Goal: Transaction & Acquisition: Book appointment/travel/reservation

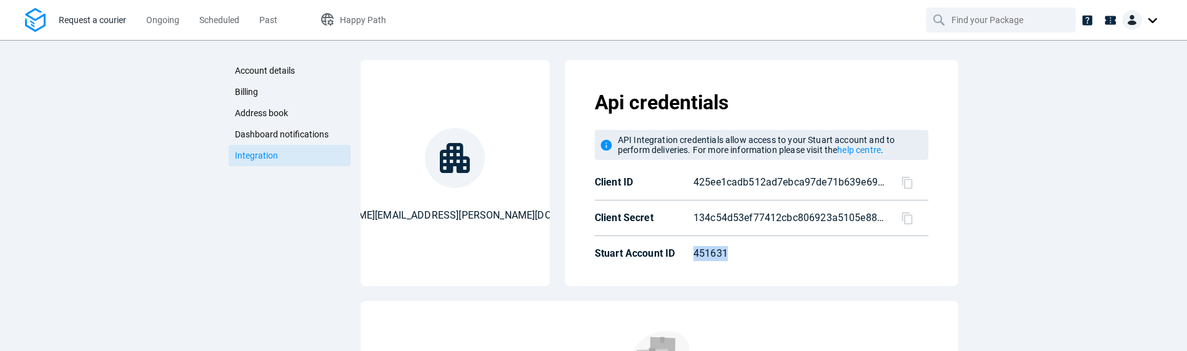
click at [96, 24] on span "Request a courier" at bounding box center [92, 20] width 67 height 10
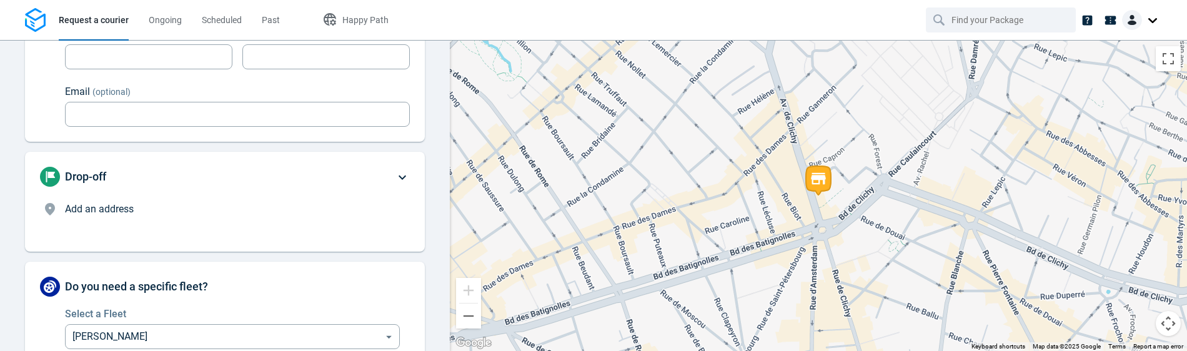
click at [285, 214] on p "Add an address" at bounding box center [230, 209] width 330 height 15
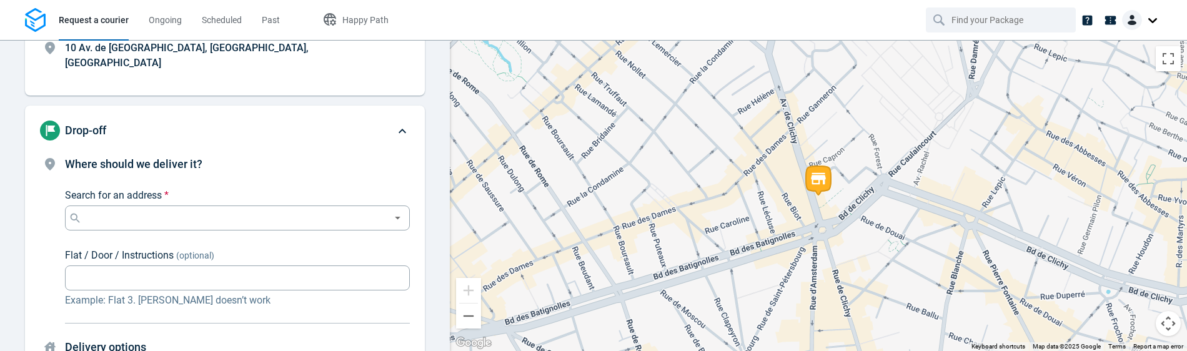
scroll to position [95, 0]
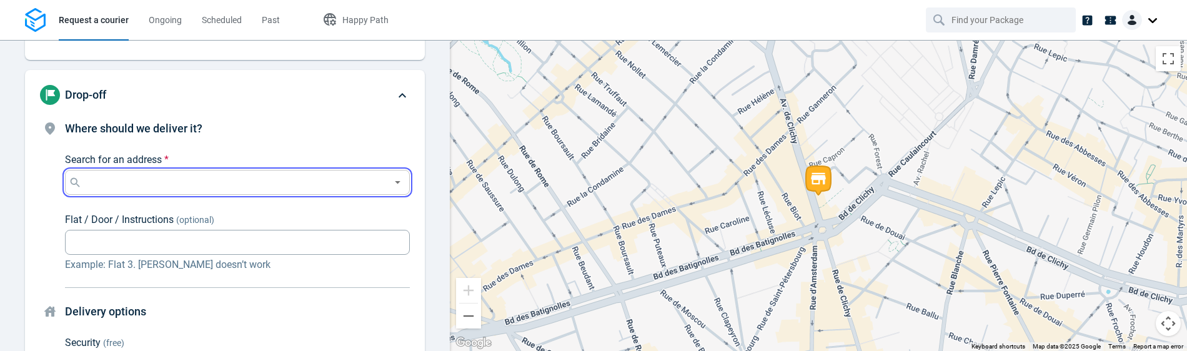
click at [296, 174] on input "Search for an address *" at bounding box center [234, 182] width 301 height 17
click at [277, 207] on li "10 Avenue de Clichy, 75018, Paris 75018 Paris" at bounding box center [237, 199] width 345 height 29
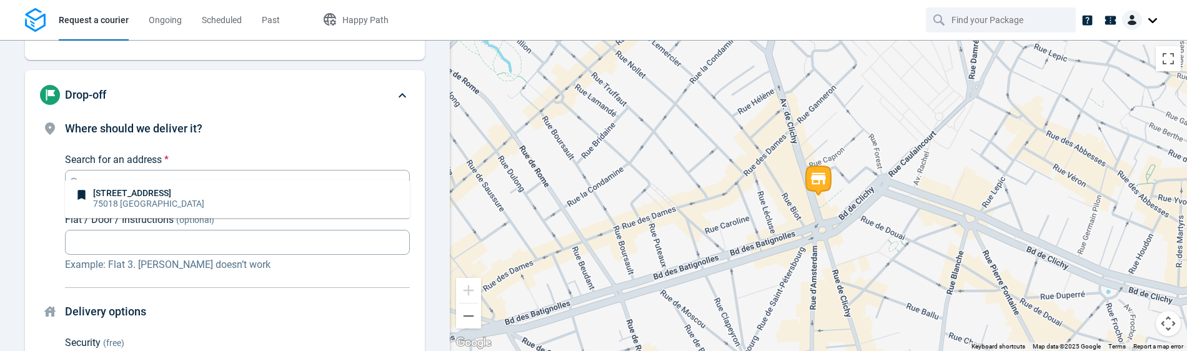
type input "[STREET_ADDRESS]"
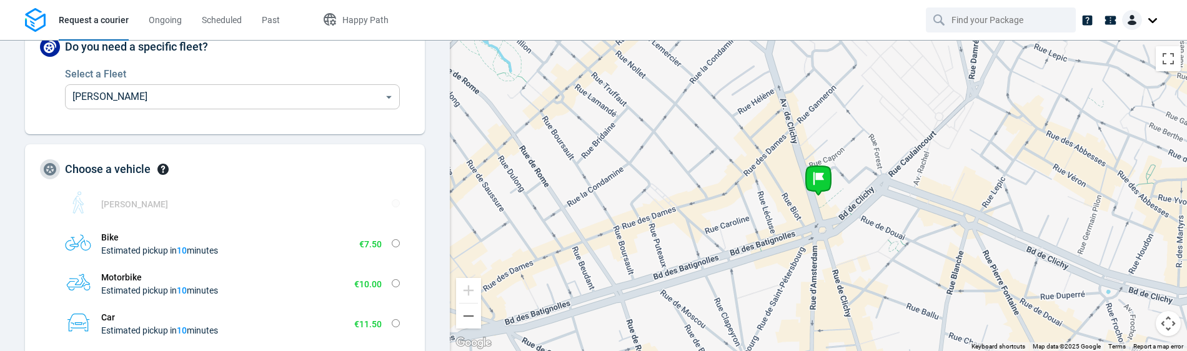
scroll to position [1090, 0]
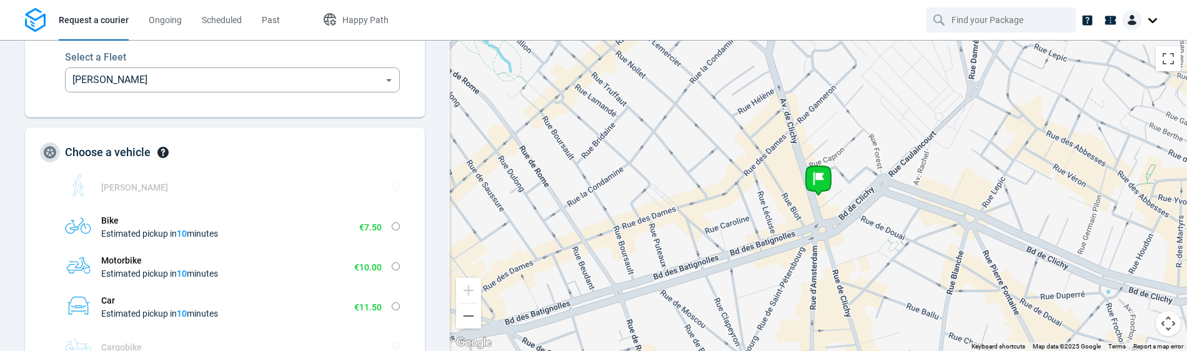
click at [398, 217] on td at bounding box center [396, 227] width 8 height 30
click at [398, 222] on input "Bike Estimated pickup in 10 minutes €7.50 Extra-small Fits in an envelope Small…" at bounding box center [396, 226] width 8 height 8
radio input "true"
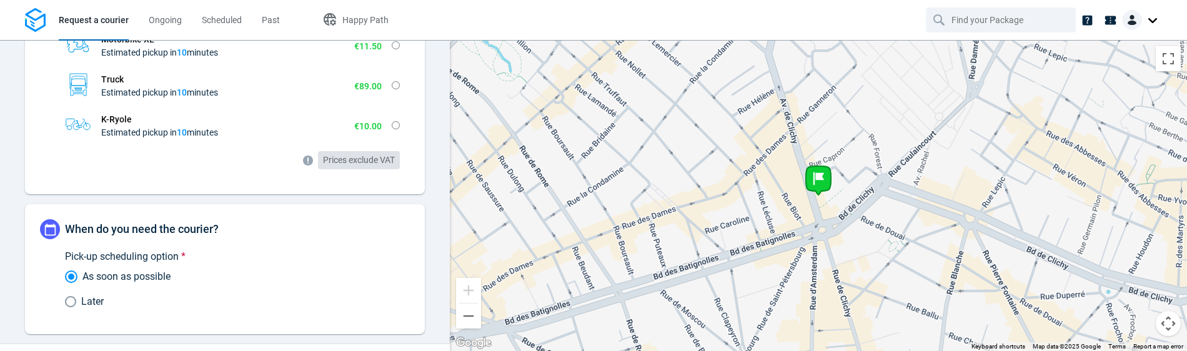
scroll to position [817, 0]
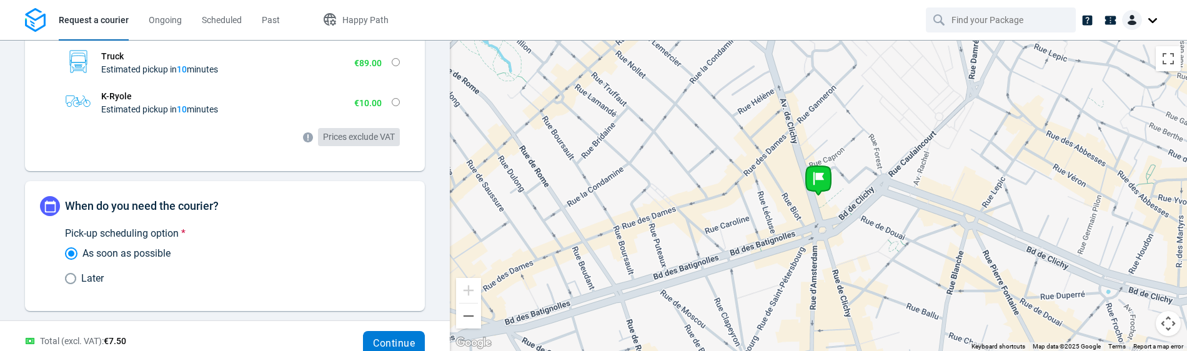
click at [387, 339] on span "Continue" at bounding box center [394, 344] width 42 height 10
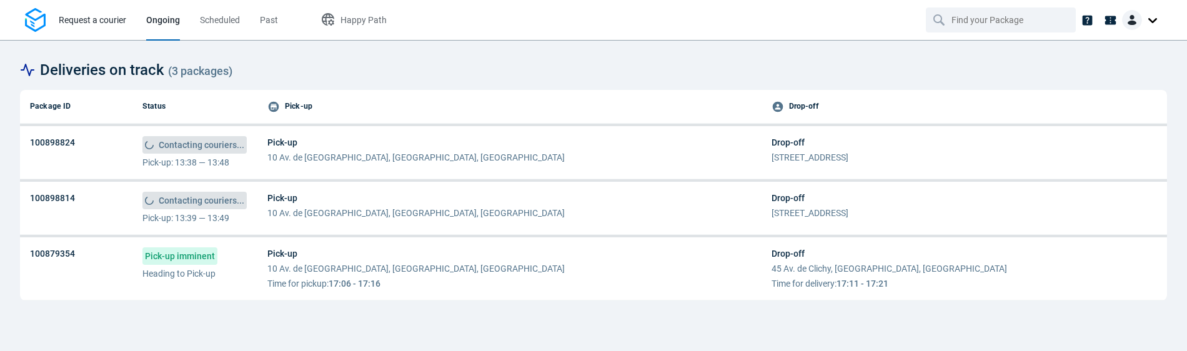
click at [107, 21] on span "Request a courier" at bounding box center [92, 20] width 67 height 10
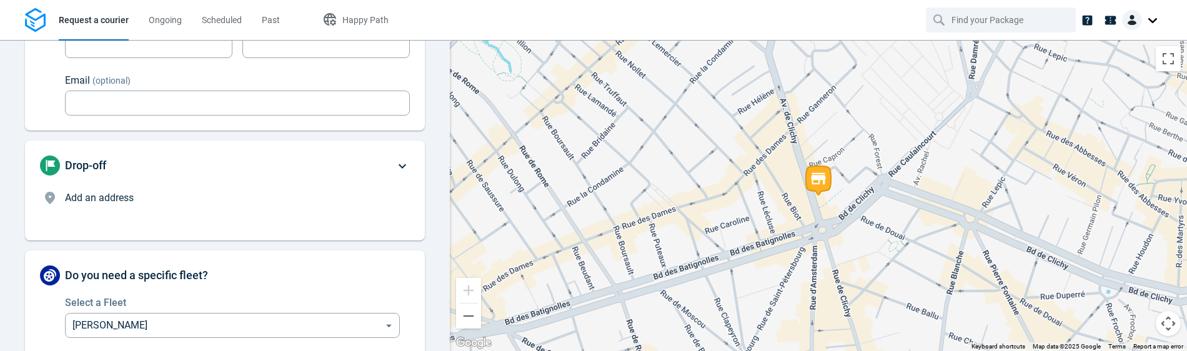
click at [159, 199] on p "Add an address" at bounding box center [230, 198] width 330 height 15
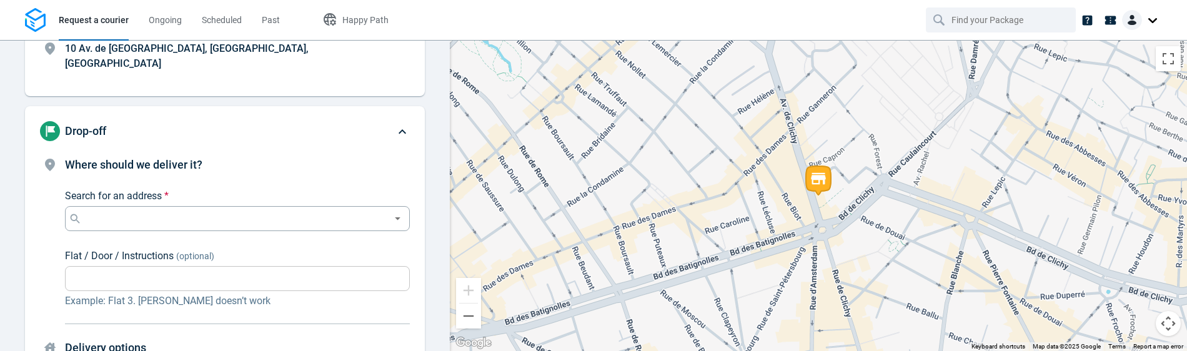
scroll to position [95, 0]
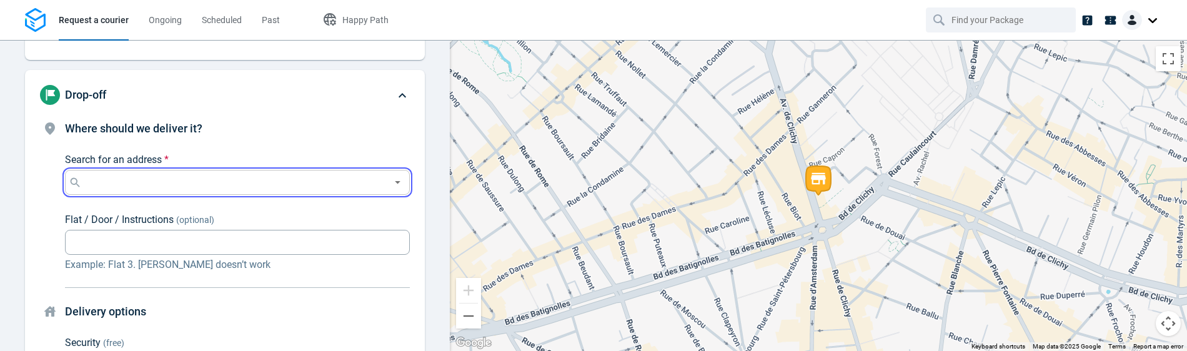
click at [189, 174] on input "Search for an address *" at bounding box center [234, 182] width 301 height 17
click at [183, 205] on p "75018 Paris" at bounding box center [148, 203] width 111 height 12
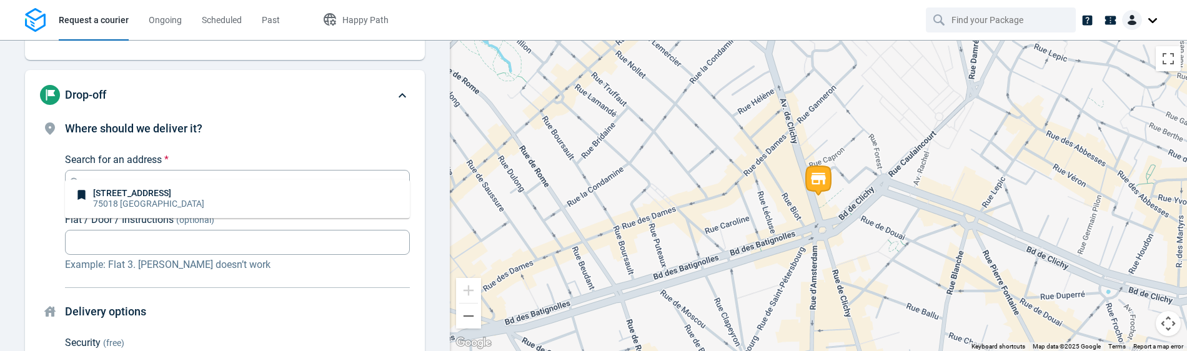
type input "10 Avenue de Clichy, 75018, Paris"
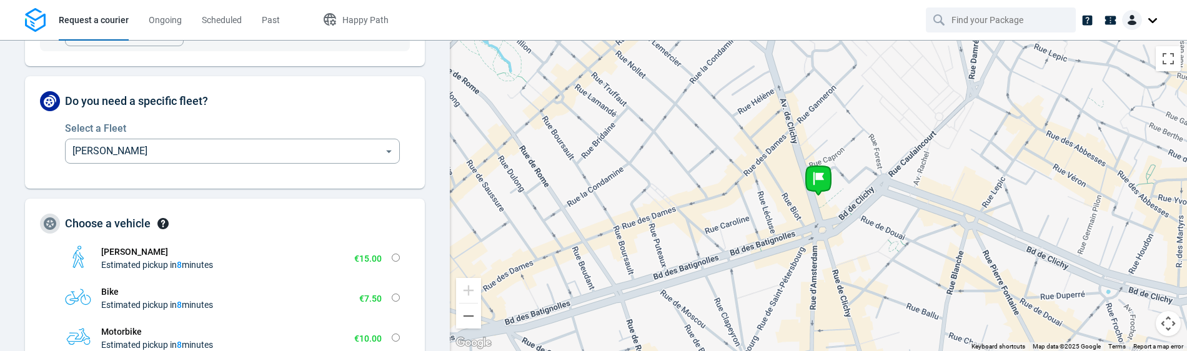
scroll to position [1048, 0]
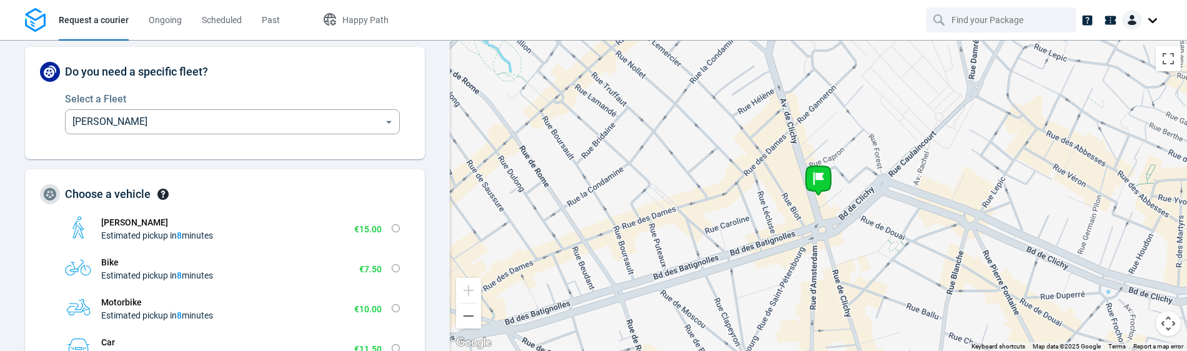
click at [395, 264] on input "Bike Estimated pickup in 8 minutes €7.50 Extra-small Fits in an envelope Small …" at bounding box center [396, 268] width 8 height 8
radio input "true"
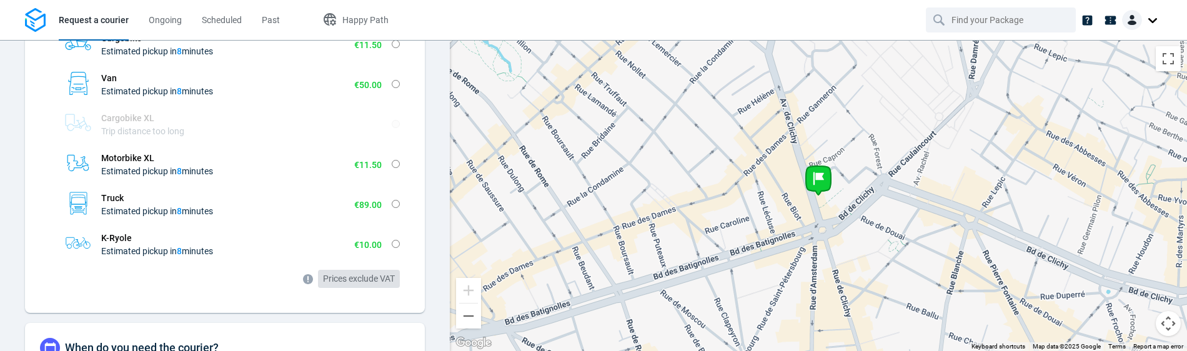
scroll to position [817, 0]
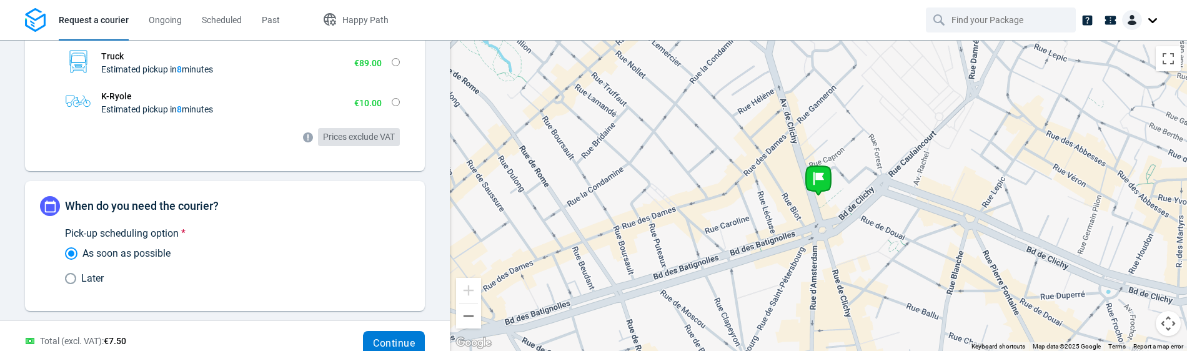
click at [392, 334] on button "Continue" at bounding box center [394, 343] width 62 height 25
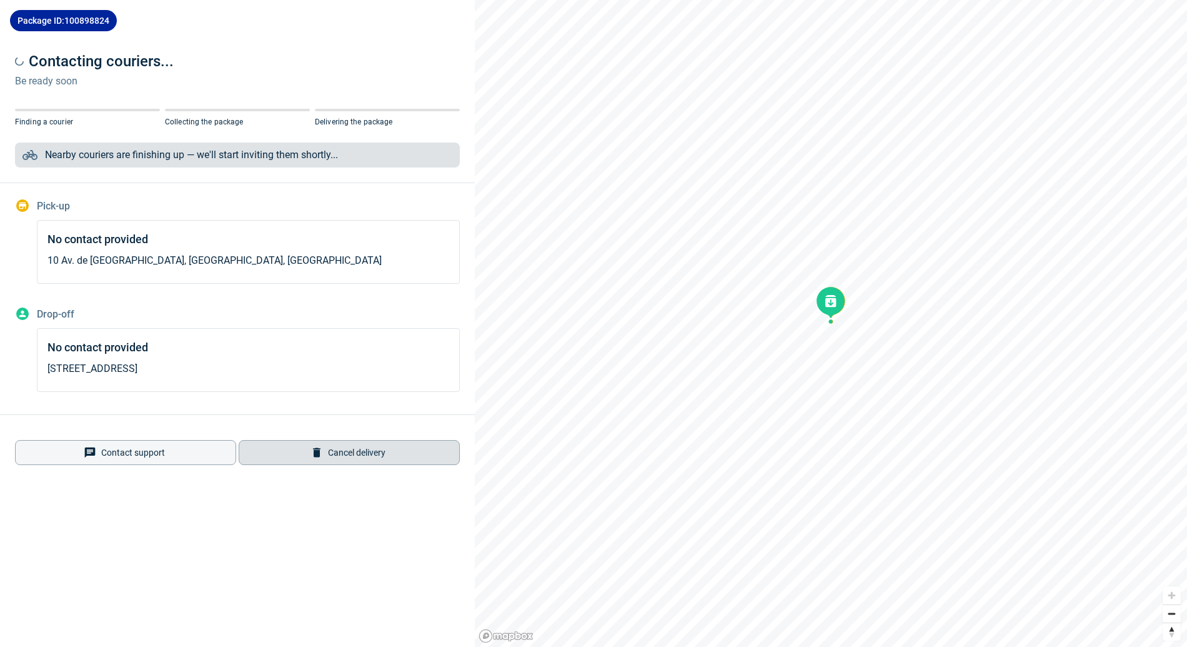
click at [365, 449] on span "Cancel delivery" at bounding box center [356, 452] width 57 height 10
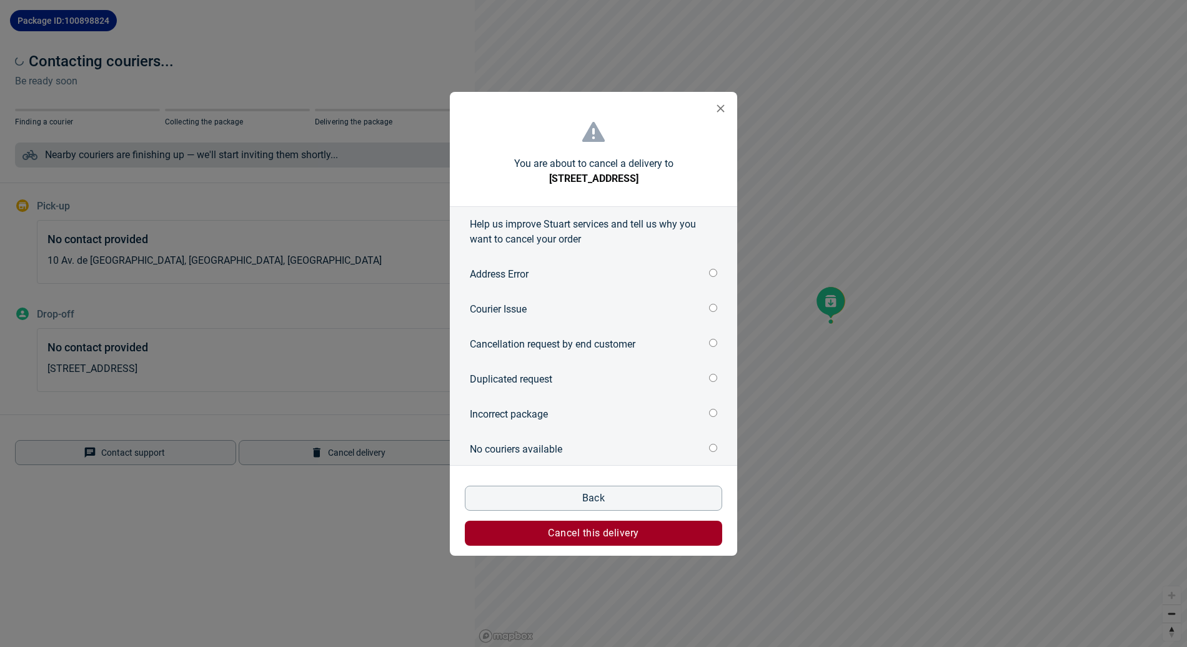
click at [713, 274] on input "Address Error" at bounding box center [713, 273] width 8 height 8
radio input "true"
click at [636, 528] on span "Cancel this delivery" at bounding box center [593, 533] width 91 height 10
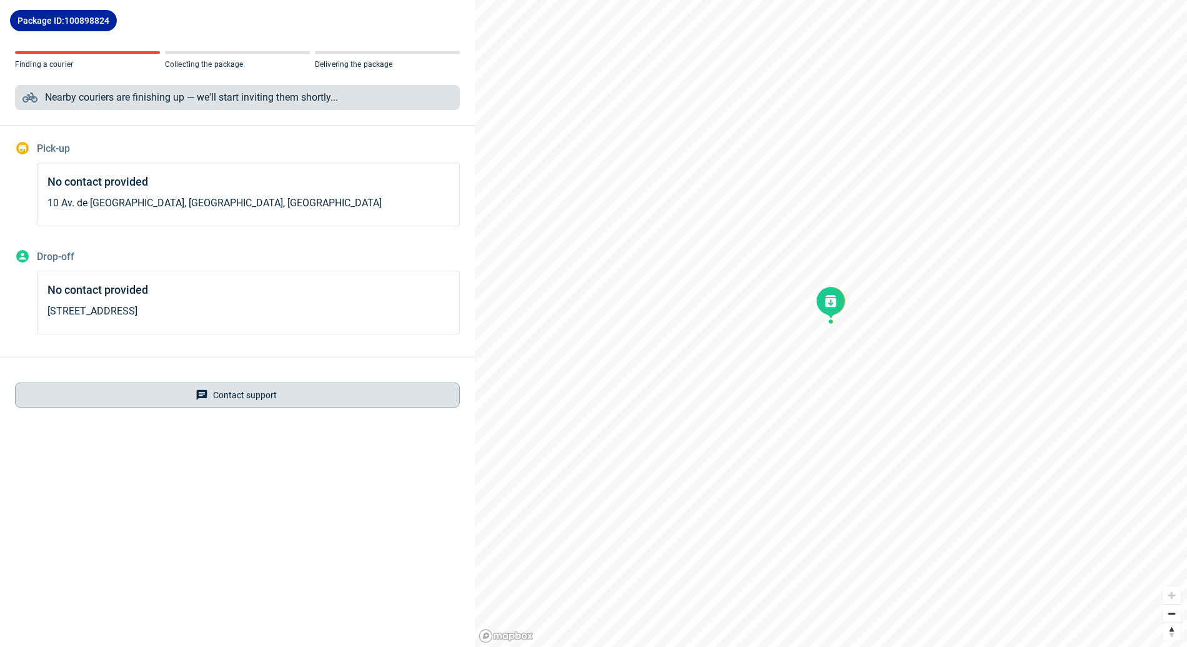
click at [289, 403] on button "Contact support" at bounding box center [237, 394] width 445 height 25
click at [241, 400] on button "Contact support" at bounding box center [237, 394] width 445 height 25
click at [242, 395] on span "Contact support" at bounding box center [245, 395] width 64 height 10
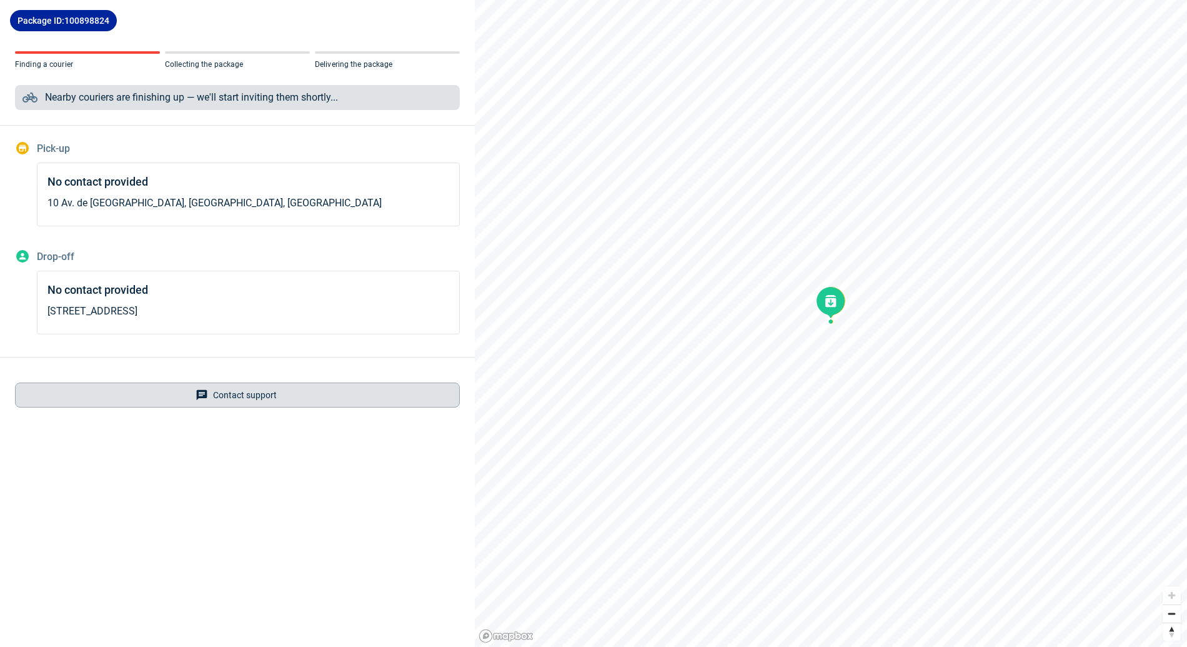
click at [242, 395] on span "Contact support" at bounding box center [245, 395] width 64 height 10
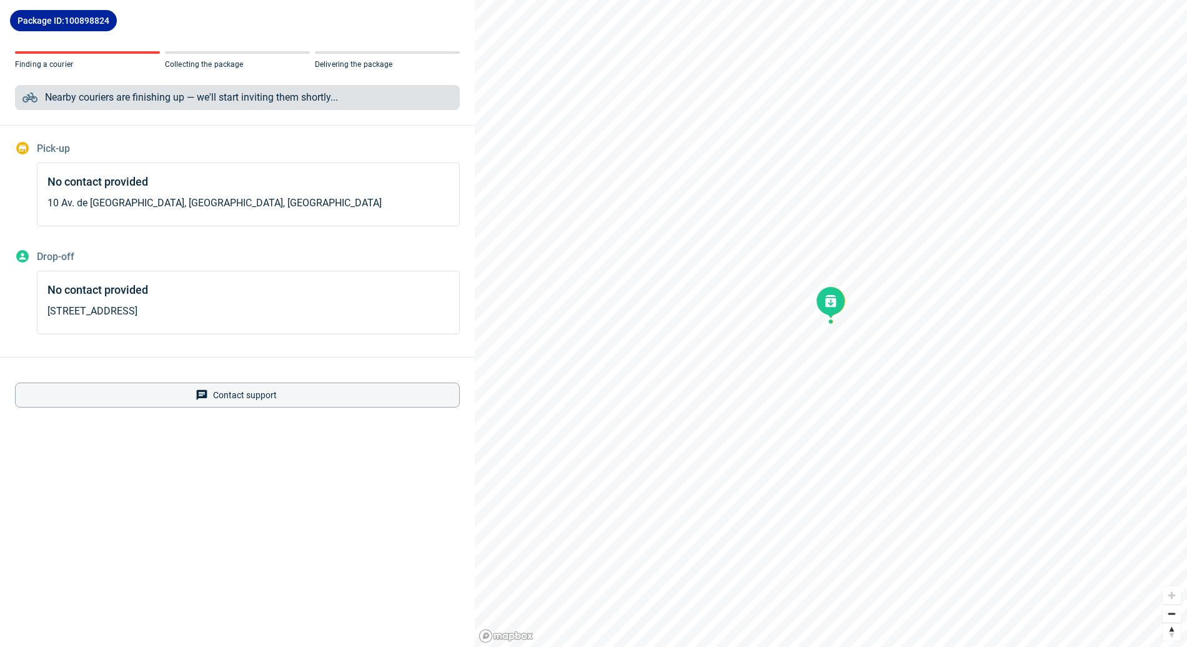
click at [242, 395] on span "Contact support" at bounding box center [245, 395] width 64 height 10
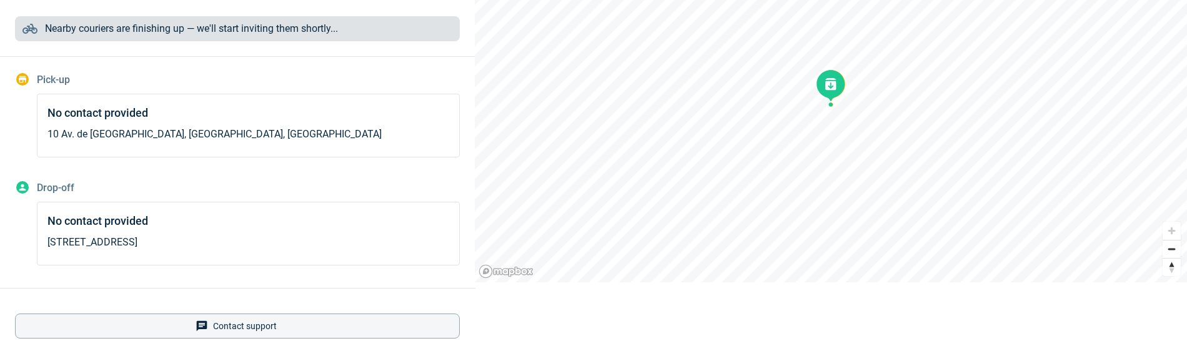
scroll to position [71, 0]
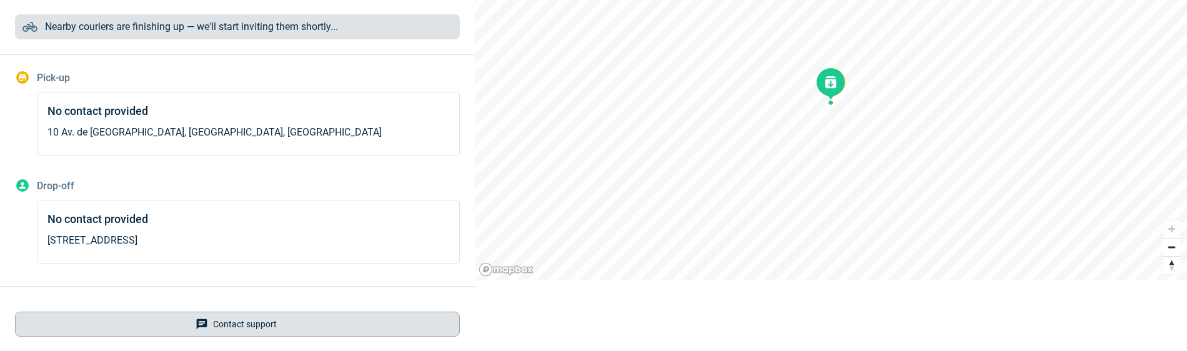
click at [252, 326] on span "Contact support" at bounding box center [245, 324] width 64 height 10
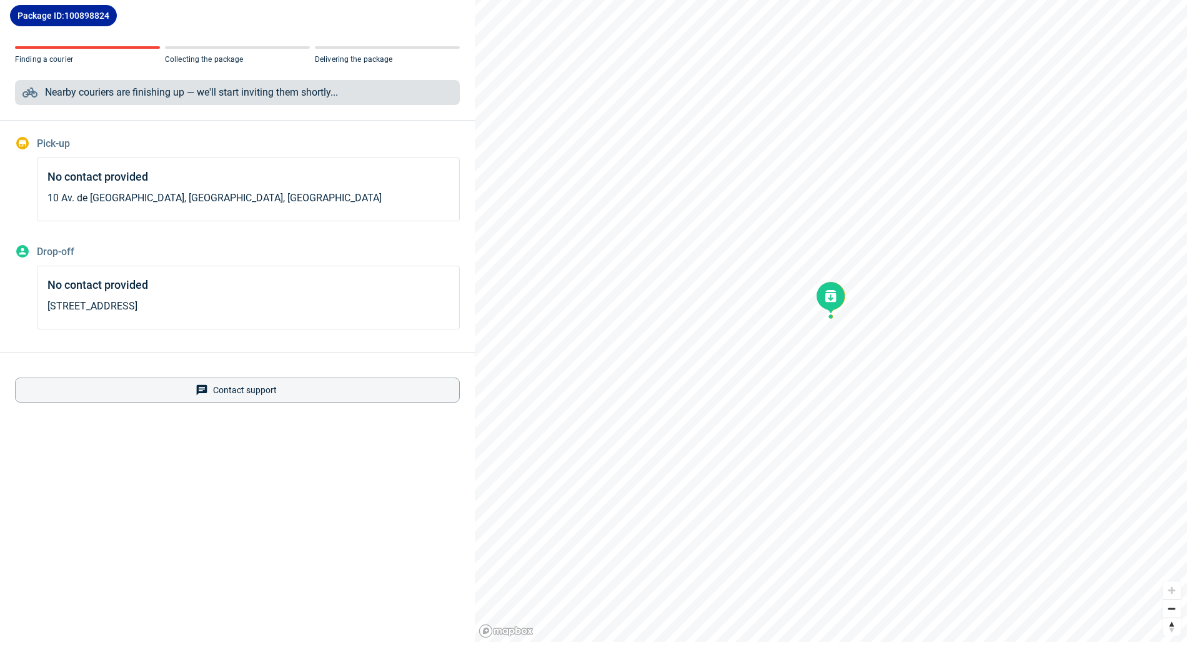
scroll to position [0, 0]
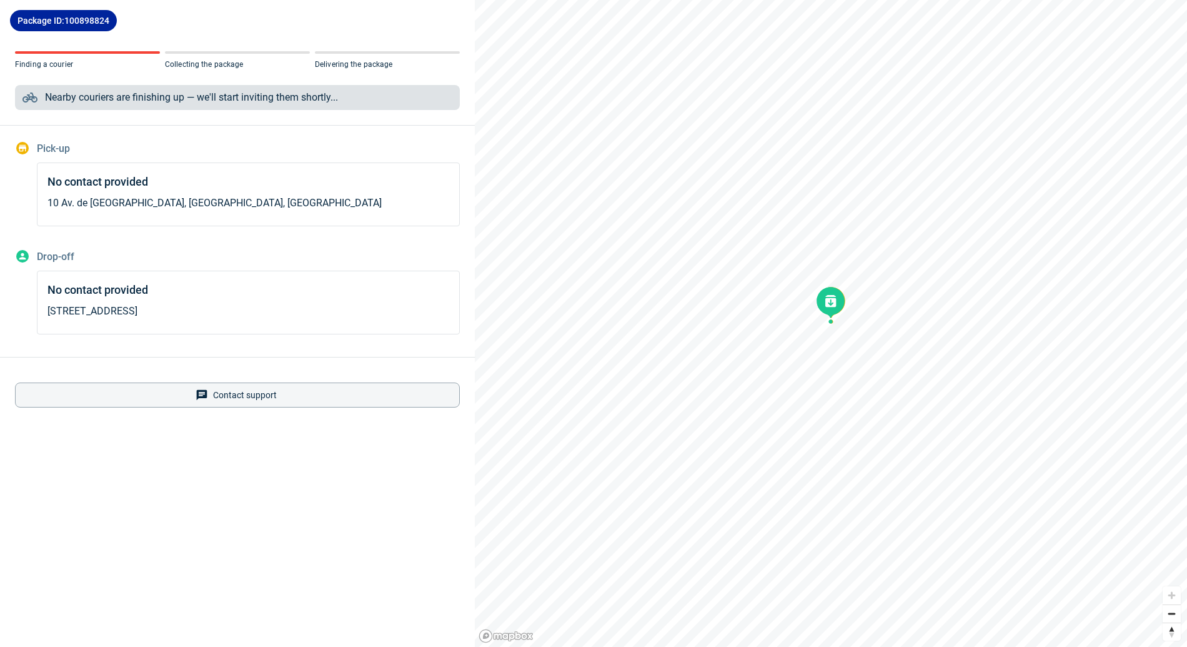
click at [310, 460] on div "Package ID: 100898824 Finding a courier Collecting the package Delivering the p…" at bounding box center [237, 323] width 475 height 647
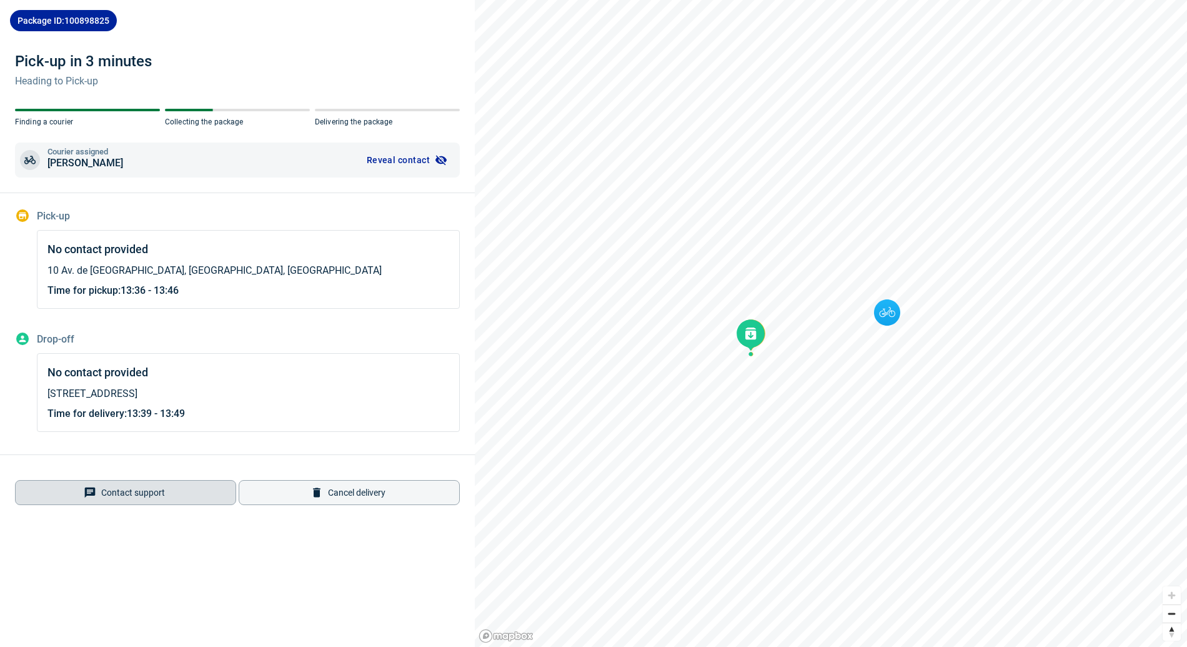
click at [193, 491] on button "Contact support" at bounding box center [125, 492] width 221 height 25
